Goal: Task Accomplishment & Management: Use online tool/utility

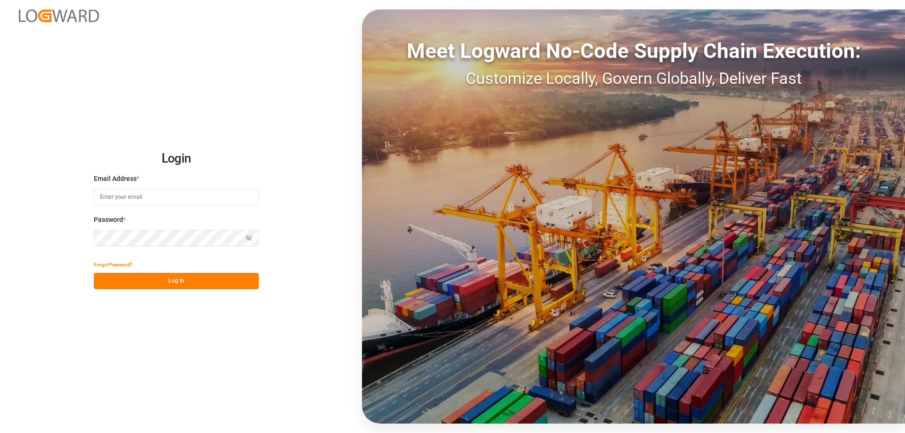
type input "[PERSON_NAME][EMAIL_ADDRESS][DOMAIN_NAME]"
click at [215, 277] on button "Log In" at bounding box center [176, 281] width 165 height 16
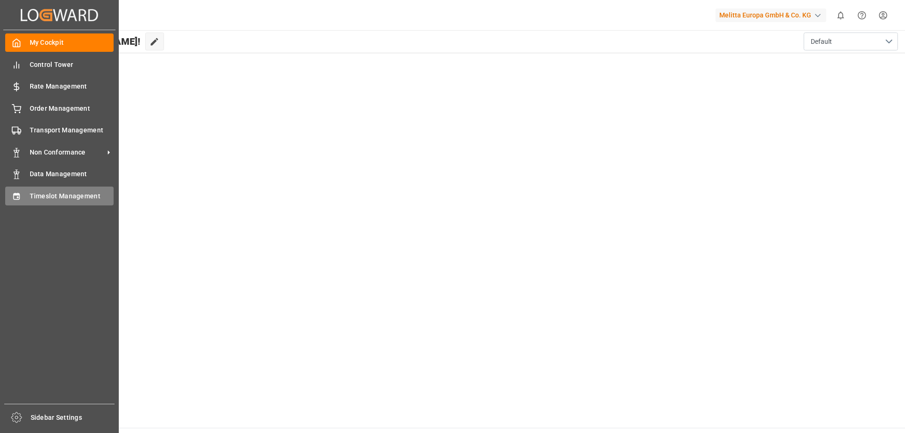
click at [19, 193] on icon at bounding box center [16, 196] width 9 height 9
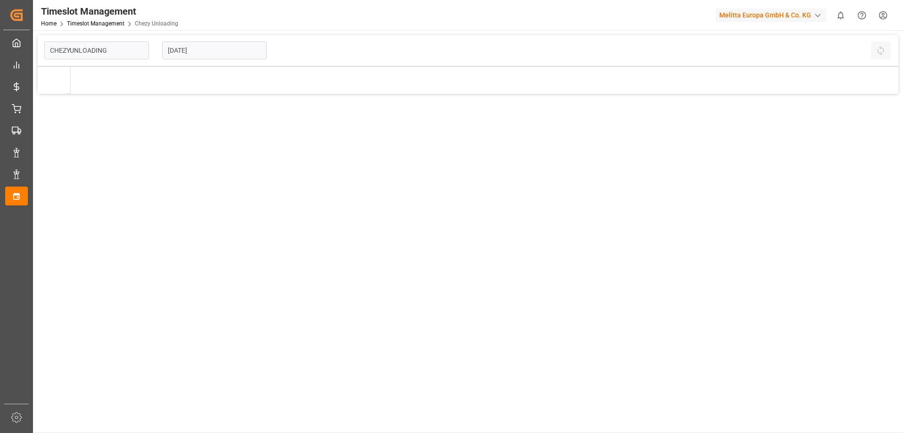
type input "Chezy Unloading"
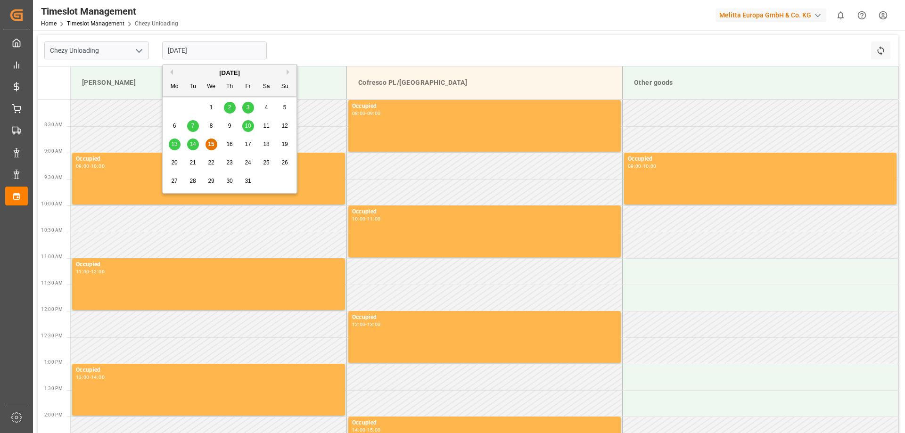
click at [212, 50] on input "[DATE]" at bounding box center [214, 50] width 105 height 18
click at [246, 125] on span "10" at bounding box center [247, 125] width 6 height 7
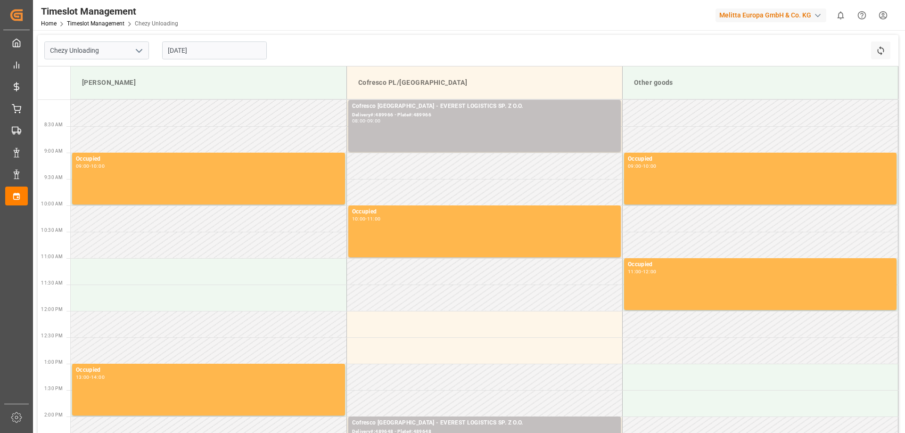
click at [203, 44] on input "[DATE]" at bounding box center [214, 50] width 105 height 18
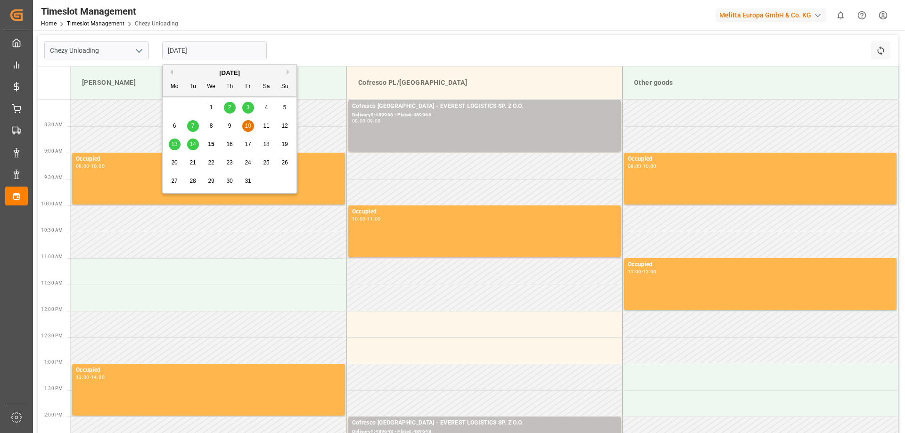
click at [210, 147] on span "15" at bounding box center [211, 144] width 6 height 7
type input "[DATE]"
